Goal: Transaction & Acquisition: Purchase product/service

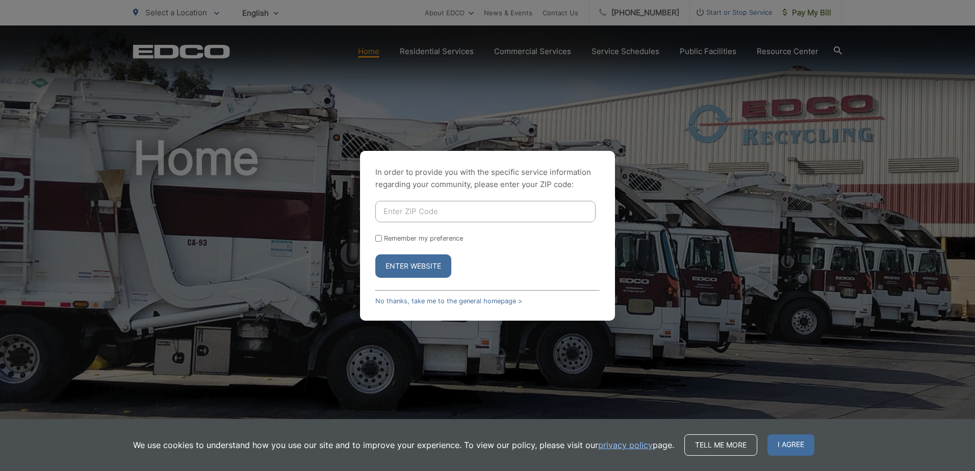
click at [411, 215] on input "Enter ZIP Code" at bounding box center [485, 211] width 220 height 21
type input "92029"
click at [406, 266] on button "Enter Website" at bounding box center [413, 265] width 76 height 23
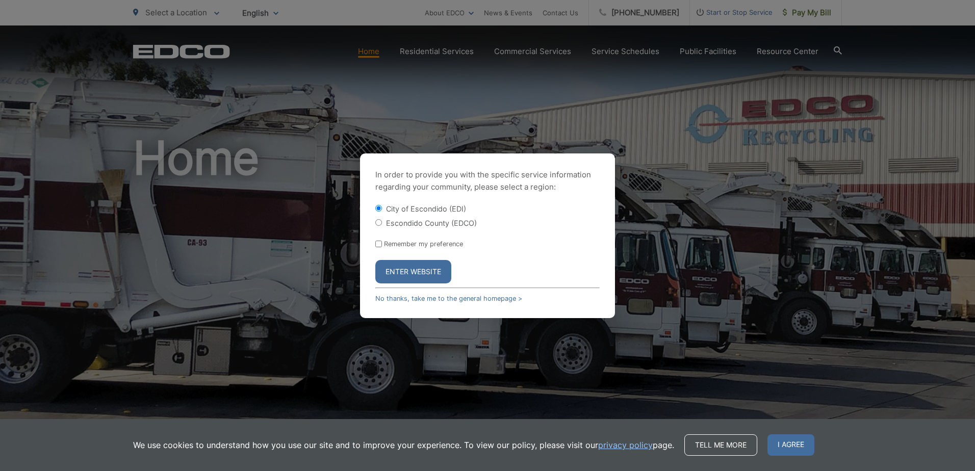
click at [379, 221] on input "Escondido County (EDCO)" at bounding box center [378, 222] width 7 height 7
radio input "true"
click at [418, 273] on button "Enter Website" at bounding box center [413, 271] width 76 height 23
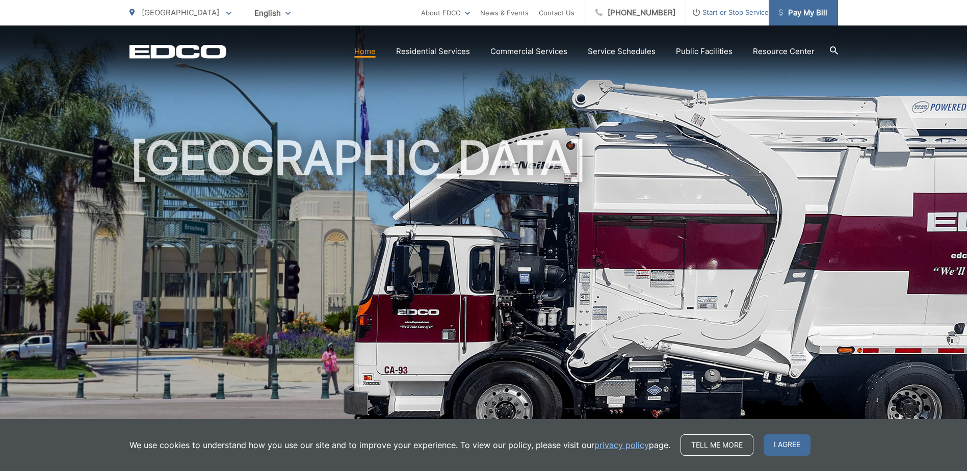
click at [809, 17] on span "Pay My Bill" at bounding box center [803, 13] width 48 height 12
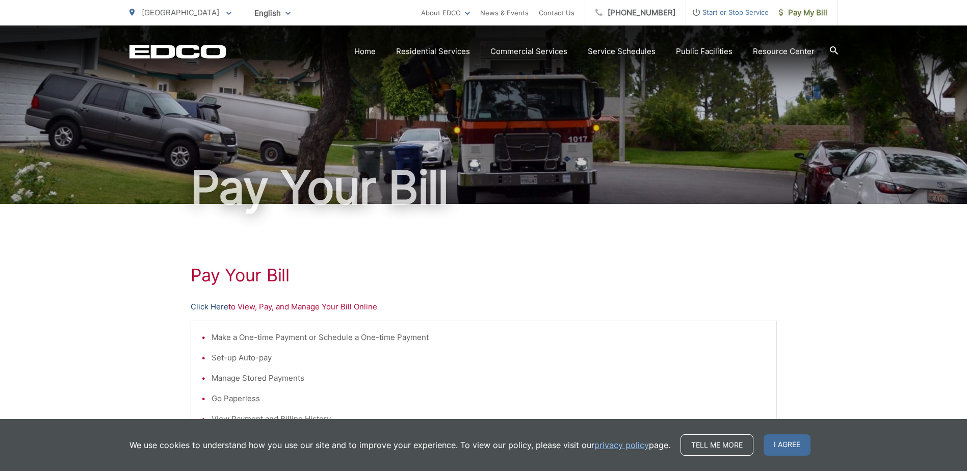
click at [209, 304] on link "Click Here" at bounding box center [210, 307] width 38 height 12
